Goal: Check status

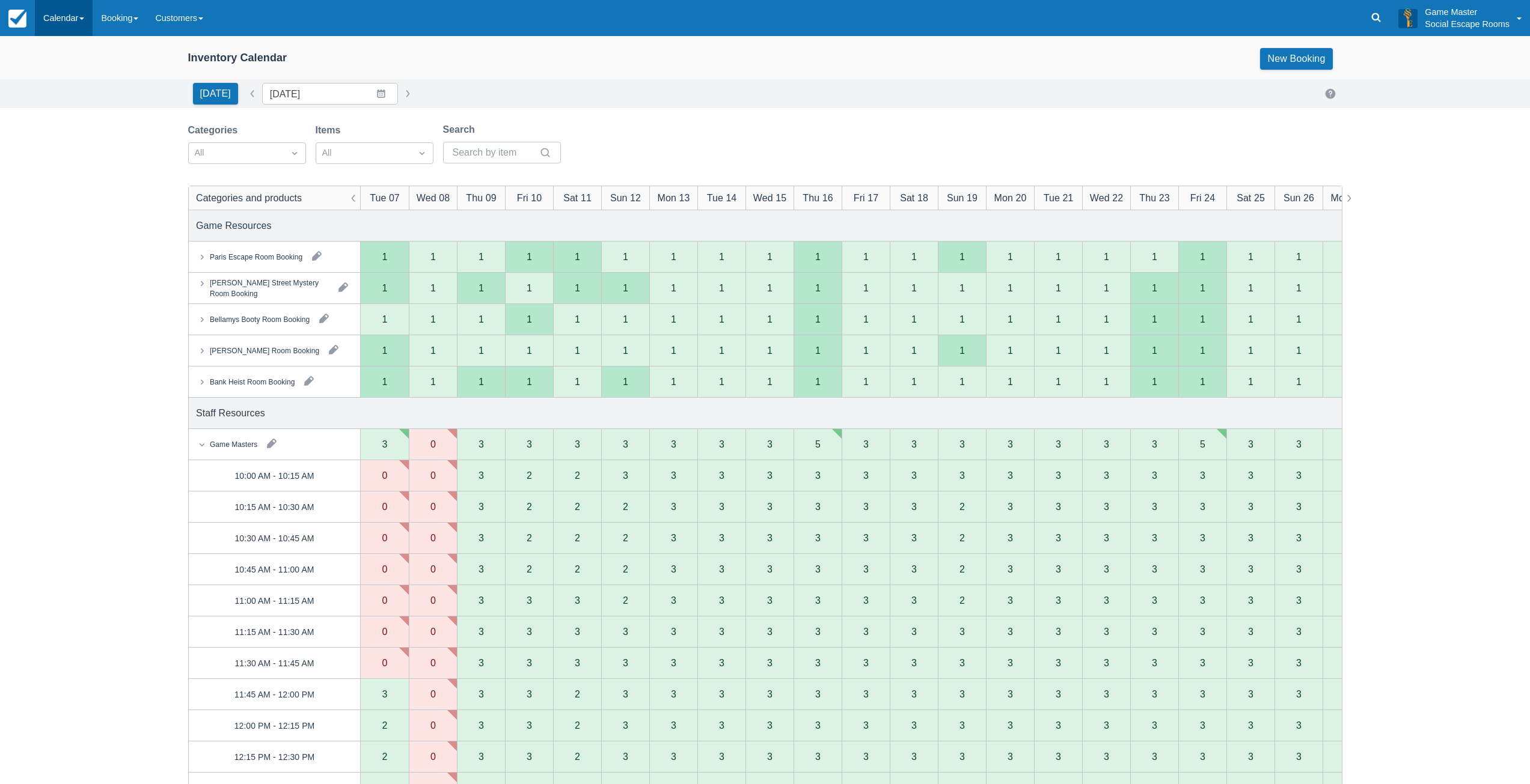
click at [65, 19] on link "Calendar" at bounding box center [63, 18] width 58 height 36
click at [53, 167] on link "Day" at bounding box center [83, 163] width 95 height 25
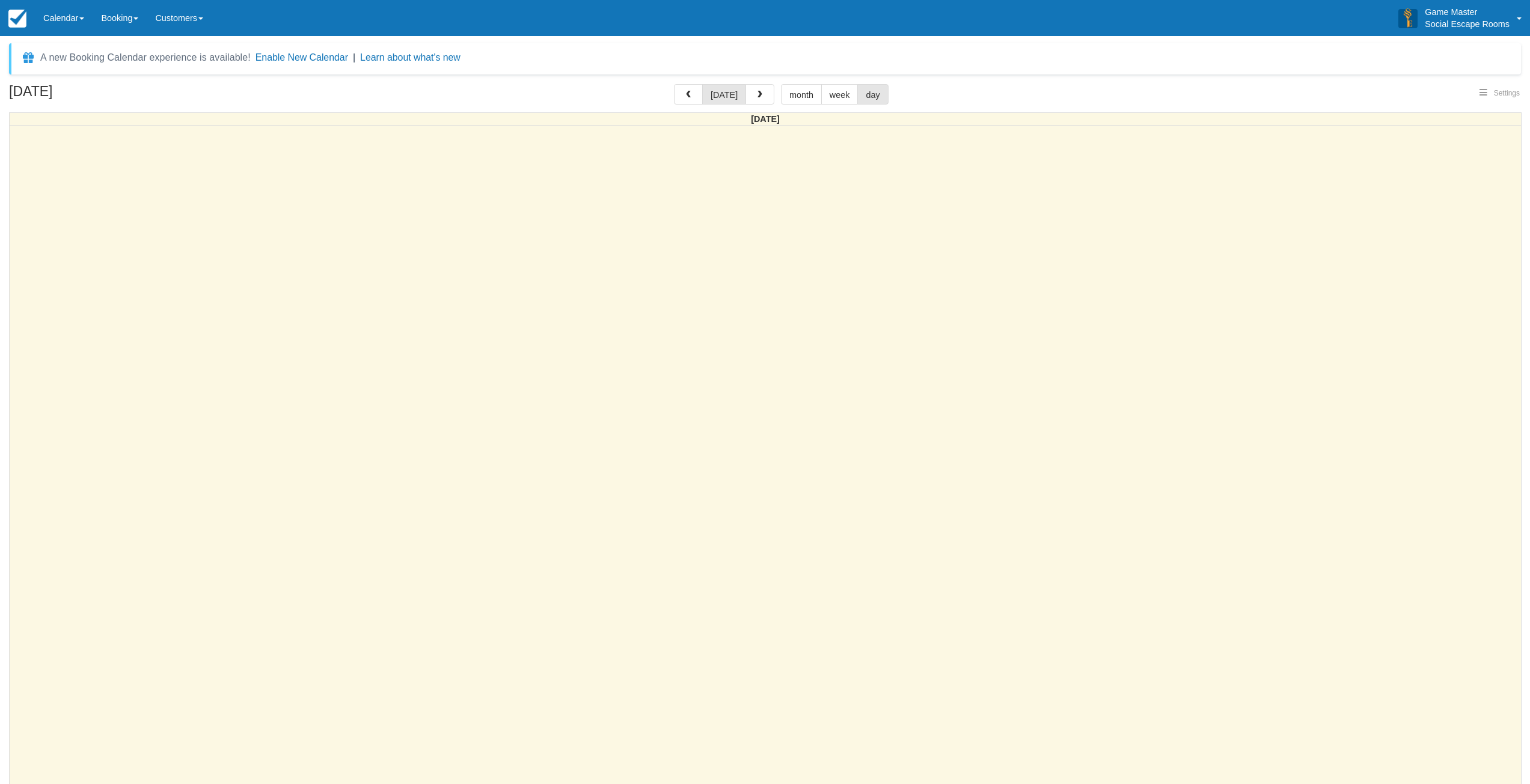
select select
click at [755, 101] on button "button" at bounding box center [760, 94] width 29 height 21
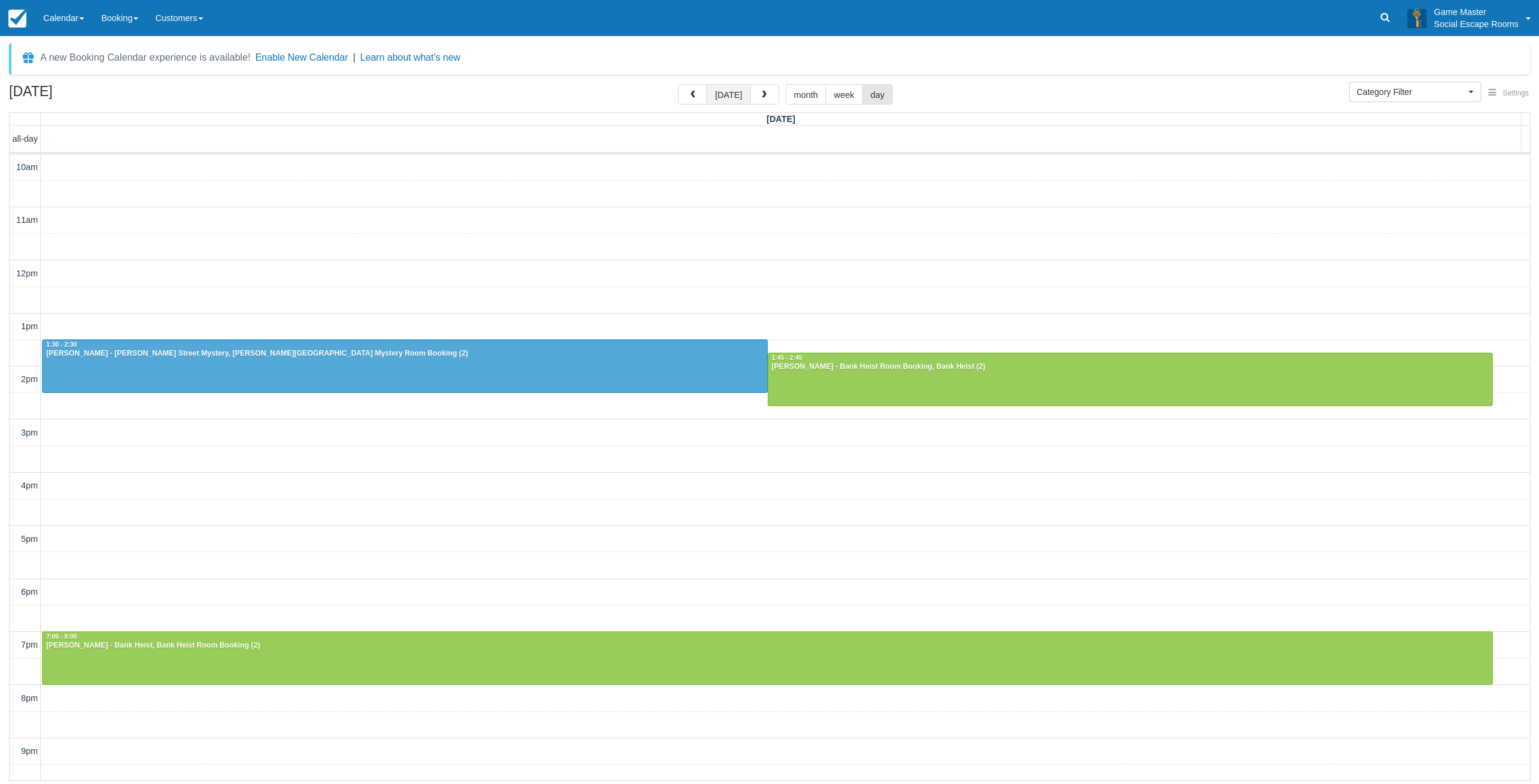
click at [736, 99] on button "today" at bounding box center [728, 94] width 44 height 21
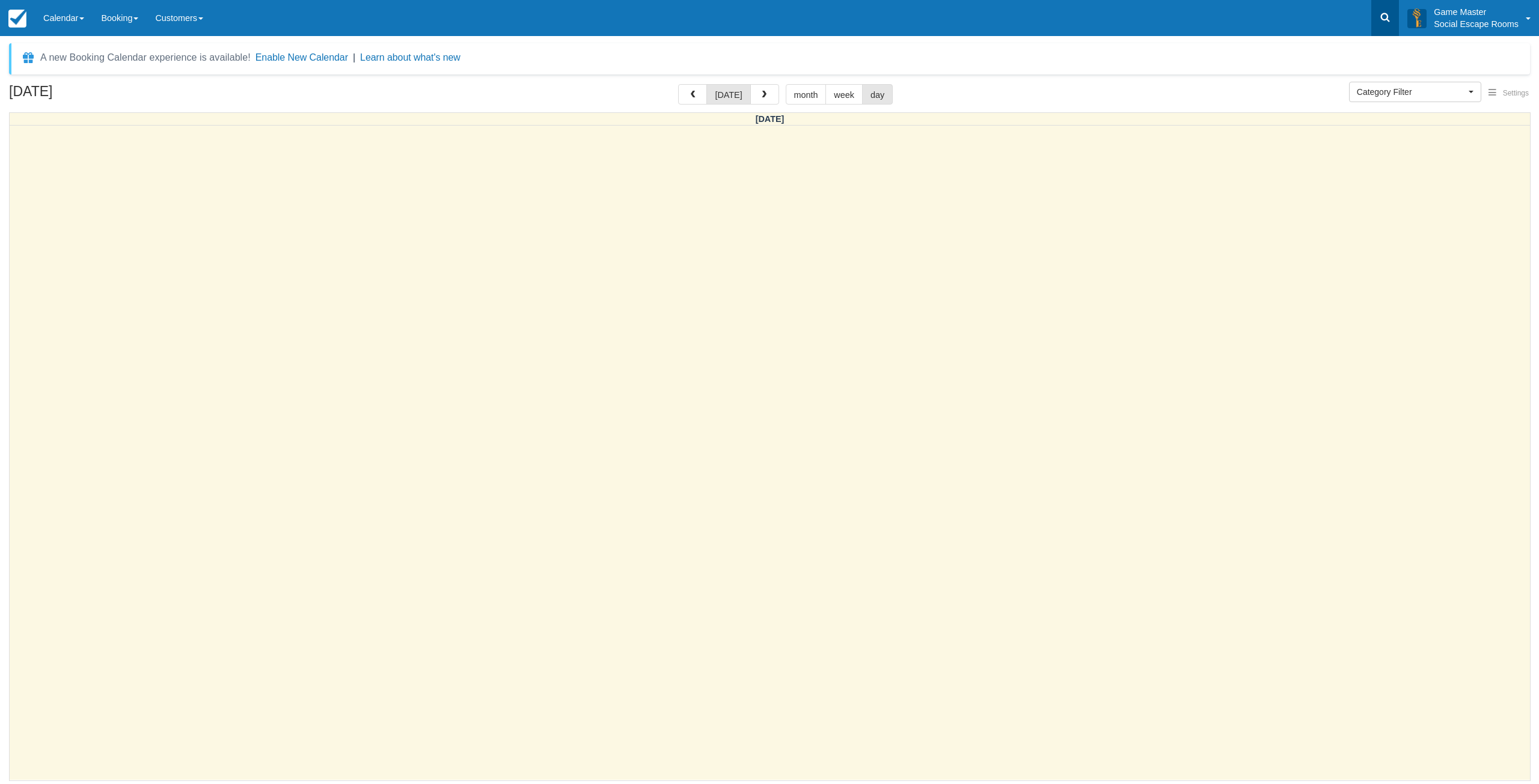
click at [1381, 17] on icon at bounding box center [1385, 17] width 12 height 12
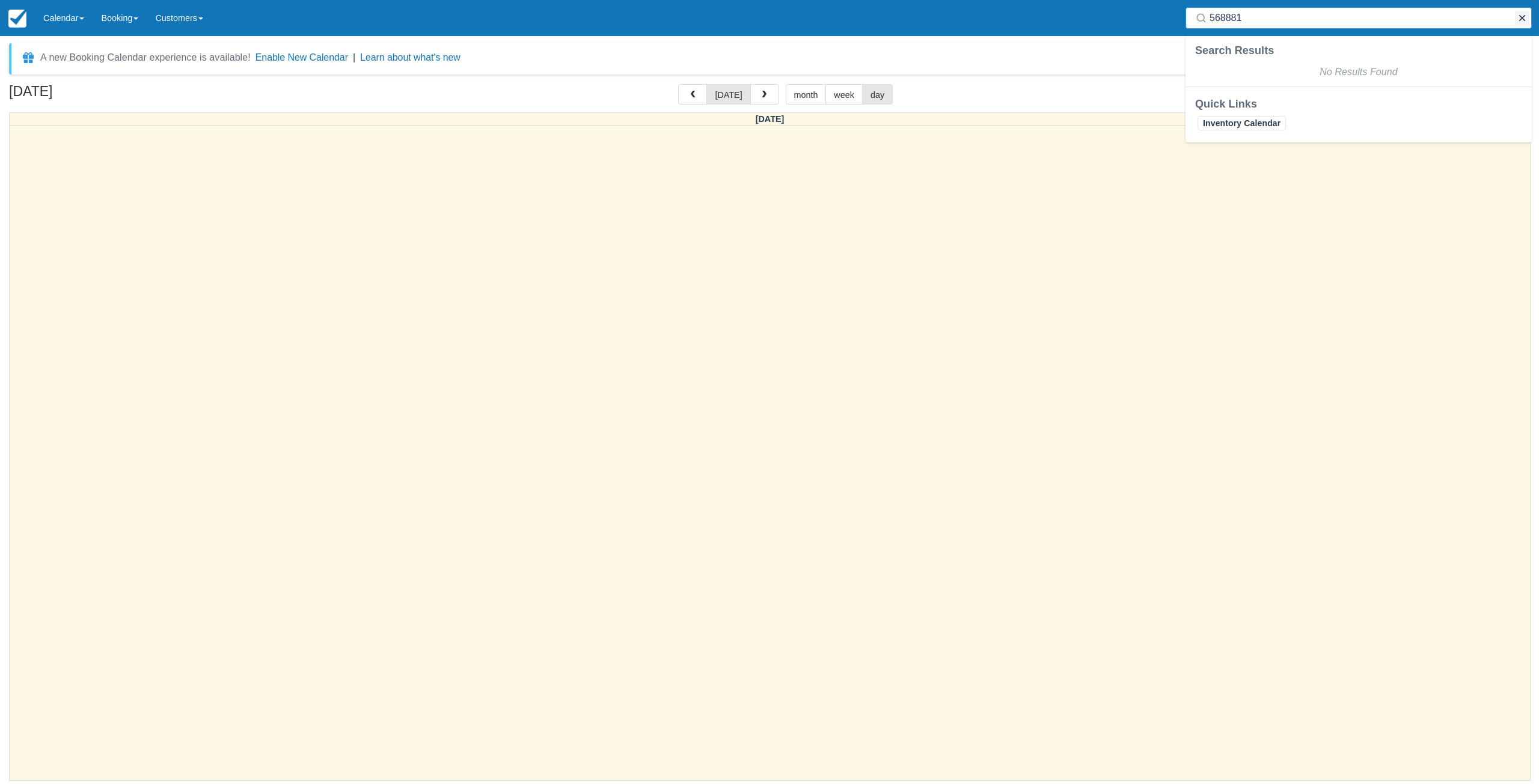
type input "568881"
click at [1518, 20] on button "button" at bounding box center [1522, 18] width 15 height 15
